Goal: Find specific page/section: Find specific page/section

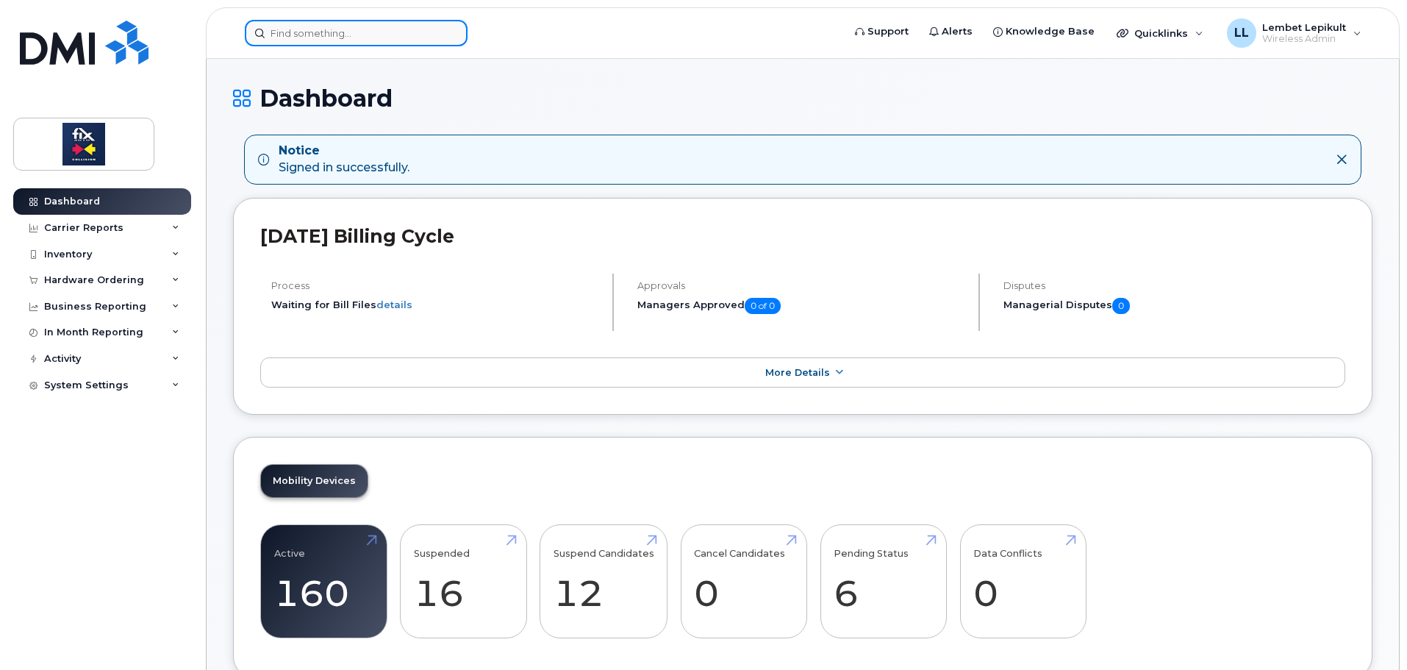
click at [388, 29] on input at bounding box center [356, 33] width 223 height 26
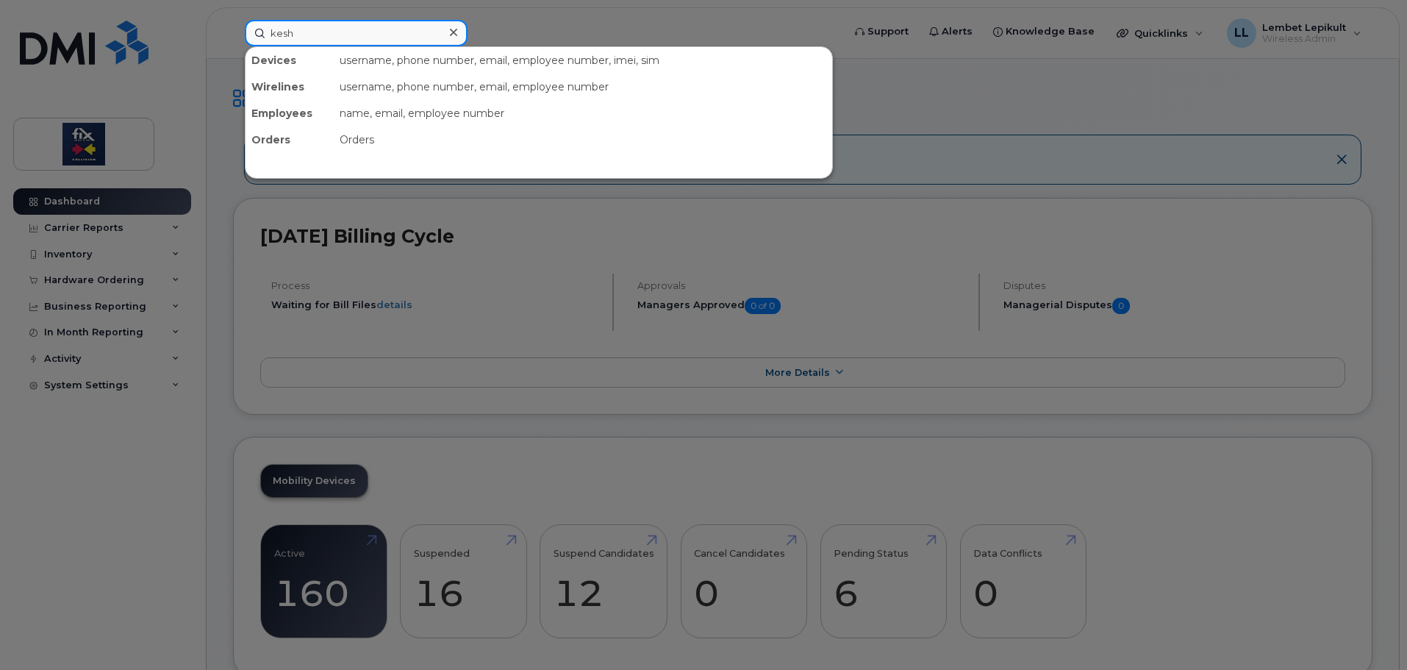
type input "kesh"
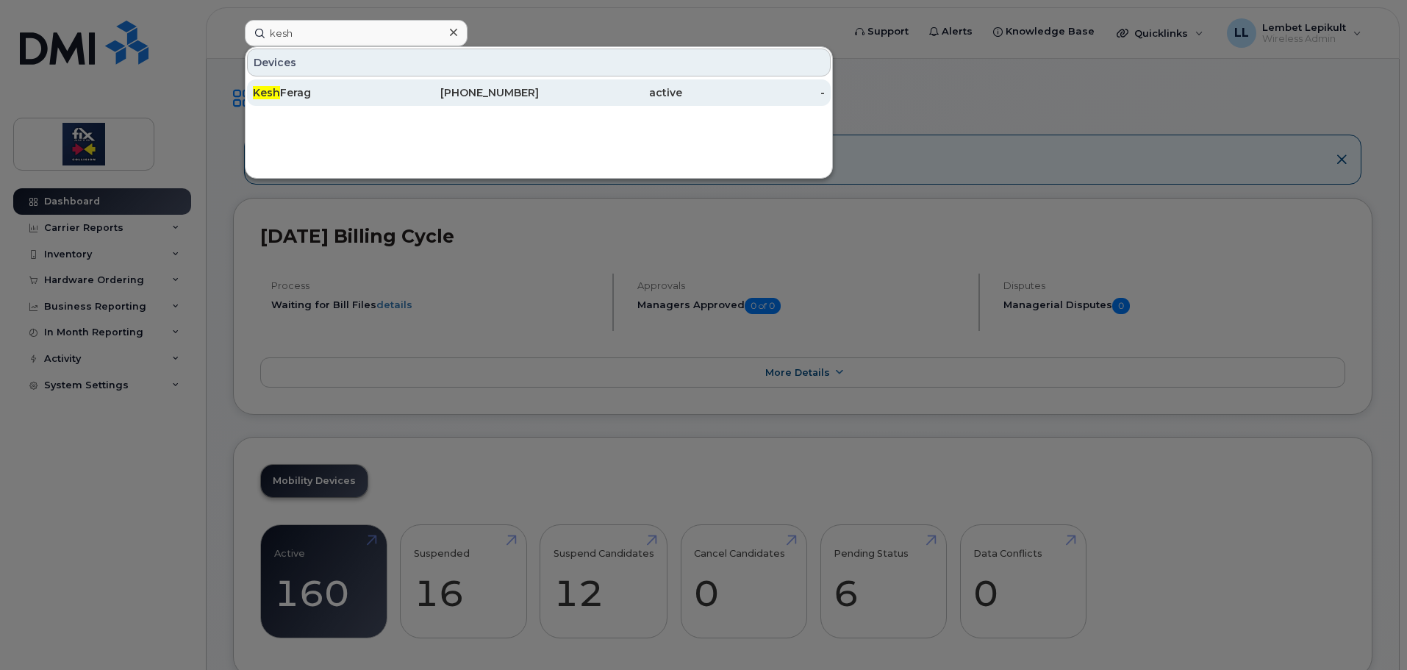
click at [300, 93] on div "Kesh Ferag" at bounding box center [324, 92] width 143 height 15
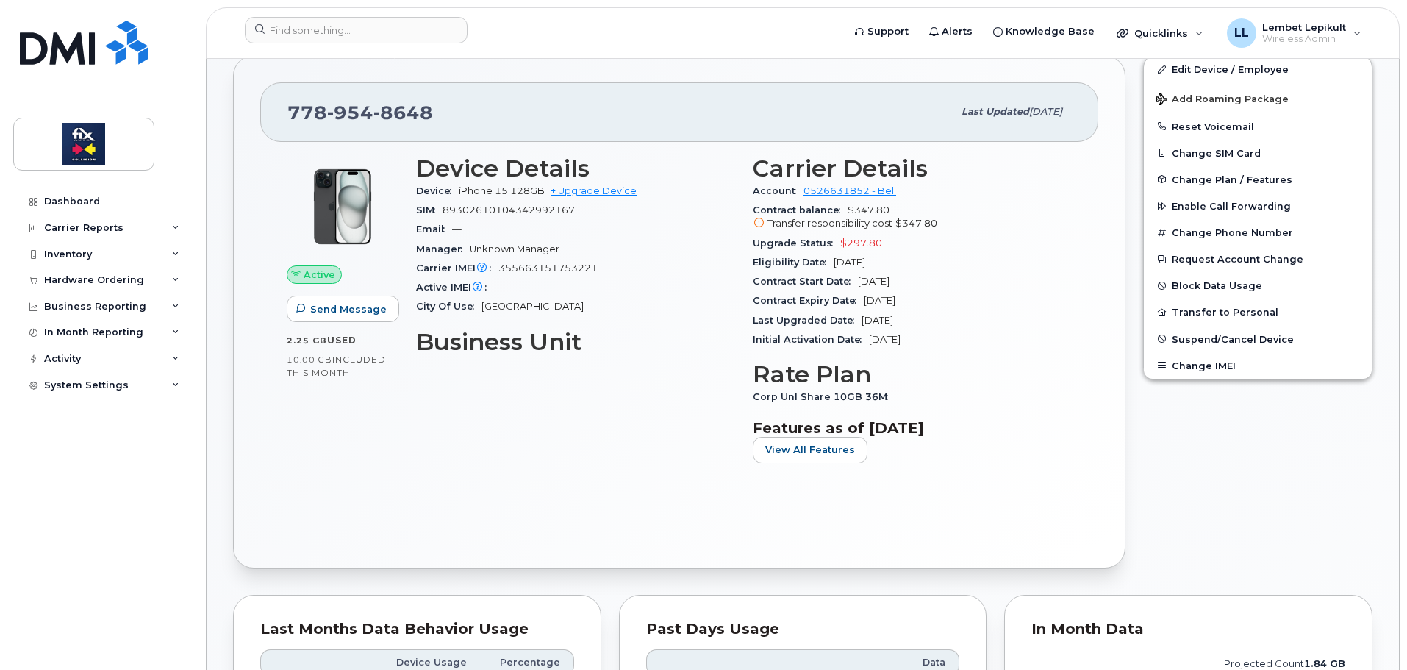
scroll to position [294, 0]
